Goal: Find specific page/section: Find specific page/section

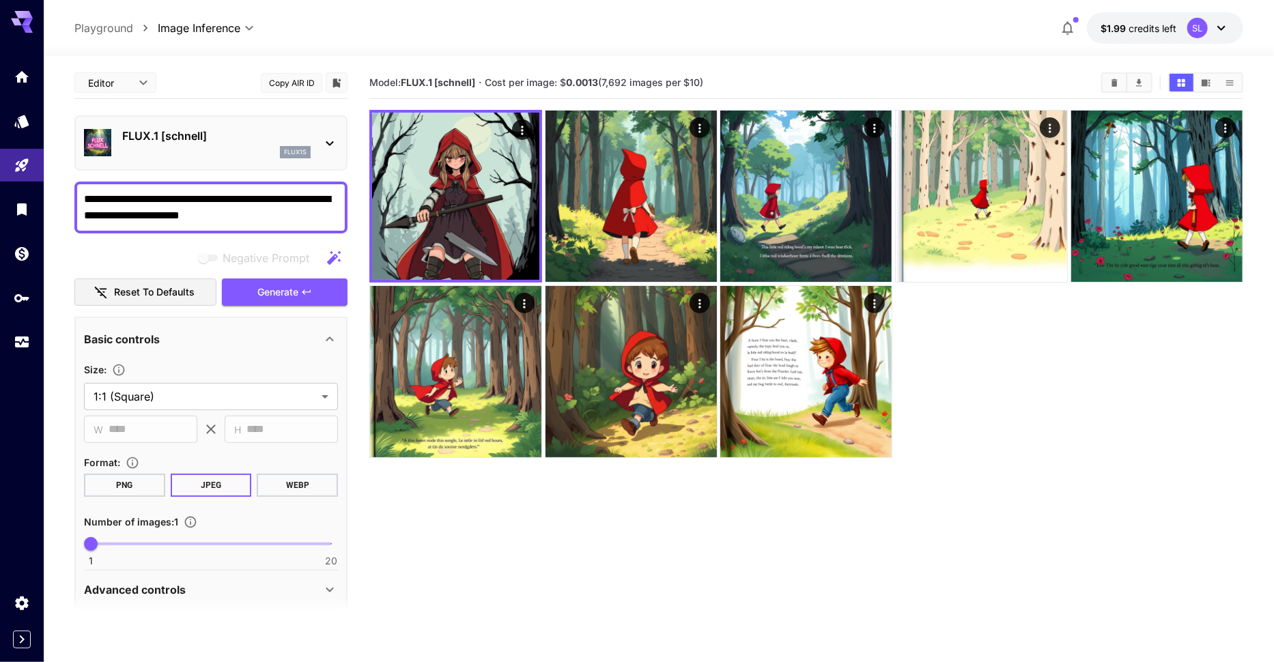
click at [949, 371] on div at bounding box center [806, 284] width 874 height 348
